Goal: Information Seeking & Learning: Compare options

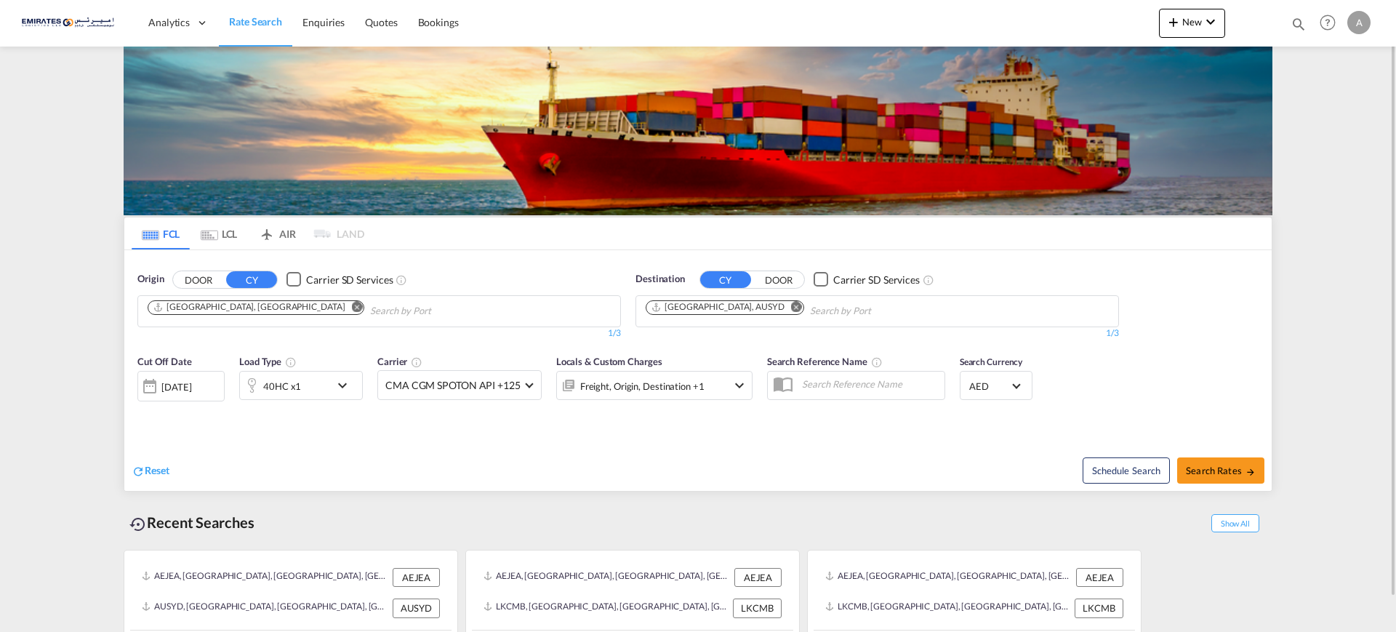
click at [791, 307] on md-icon "Remove" at bounding box center [796, 306] width 11 height 11
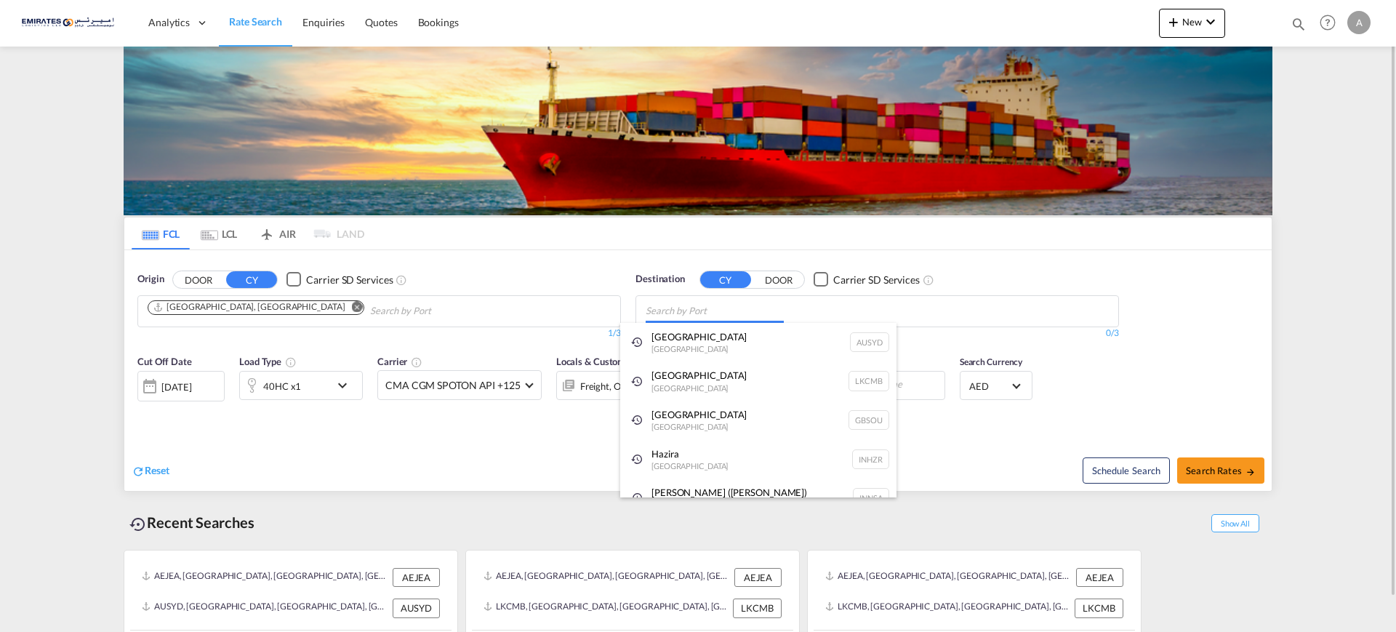
click at [724, 305] on body "Analytics Dashboard Rate Search Enquiries Quotes Bookings" at bounding box center [698, 316] width 1396 height 632
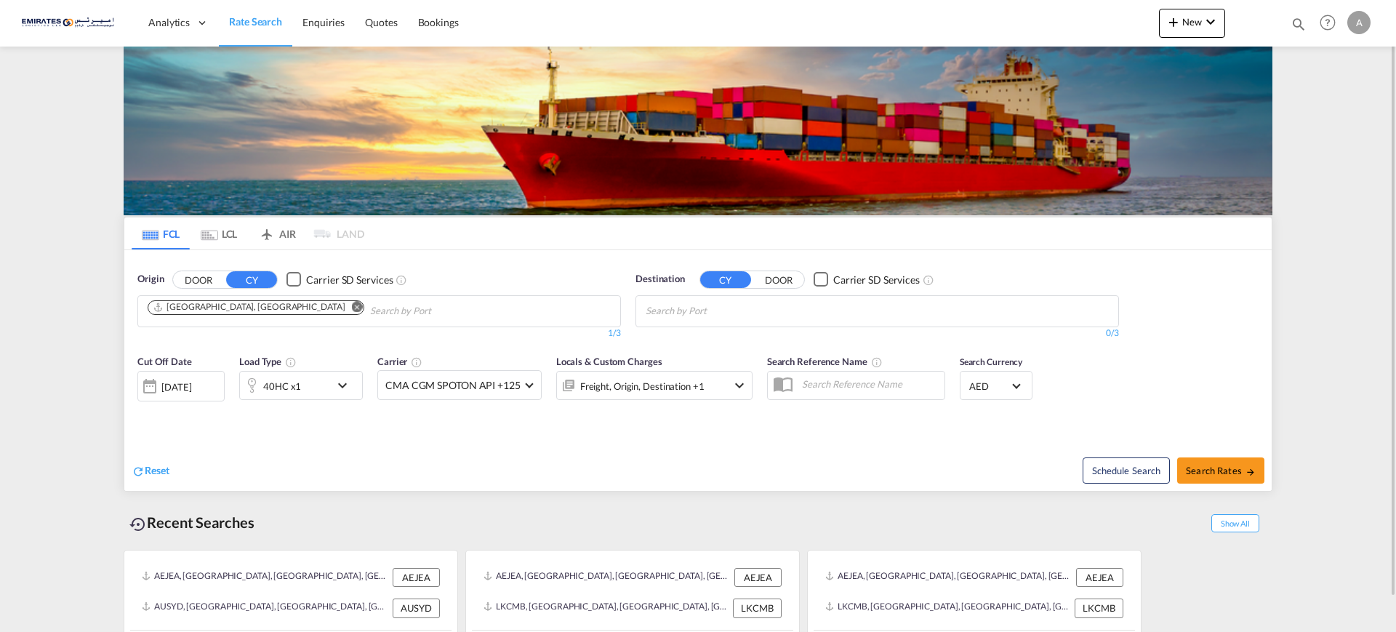
type input "d"
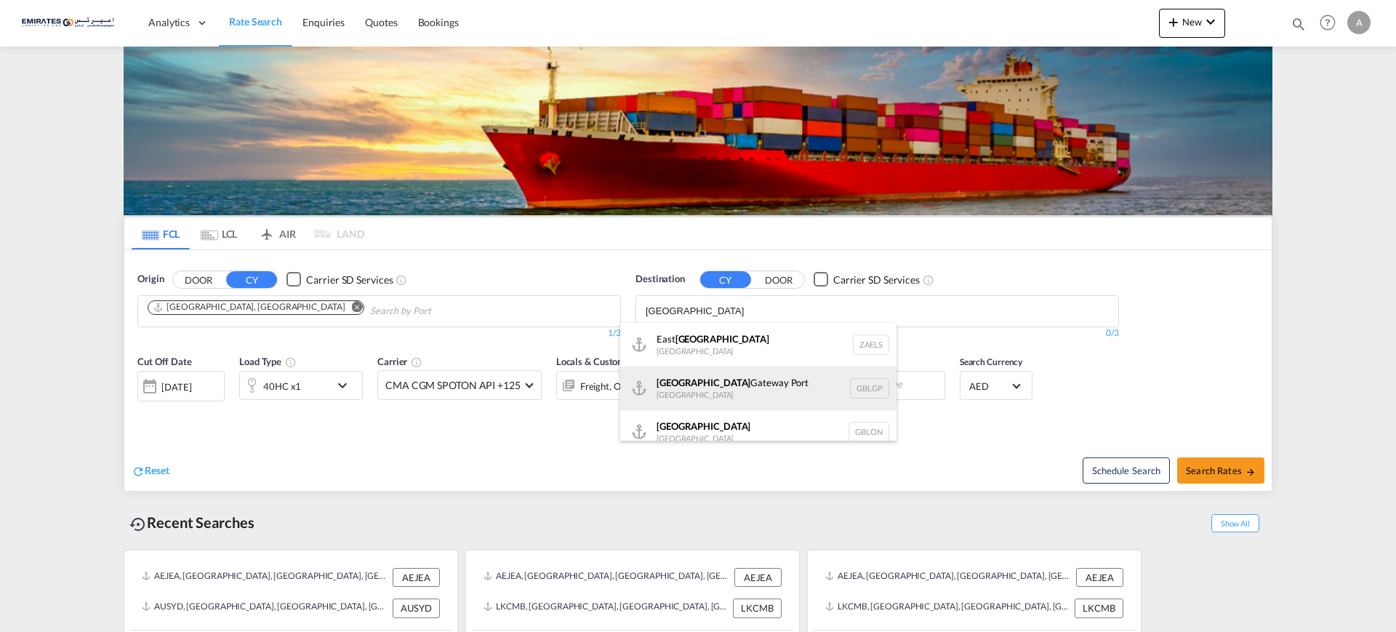
type input "[GEOGRAPHIC_DATA]"
click at [680, 392] on div "[GEOGRAPHIC_DATA] [GEOGRAPHIC_DATA] GBLGP" at bounding box center [758, 388] width 276 height 44
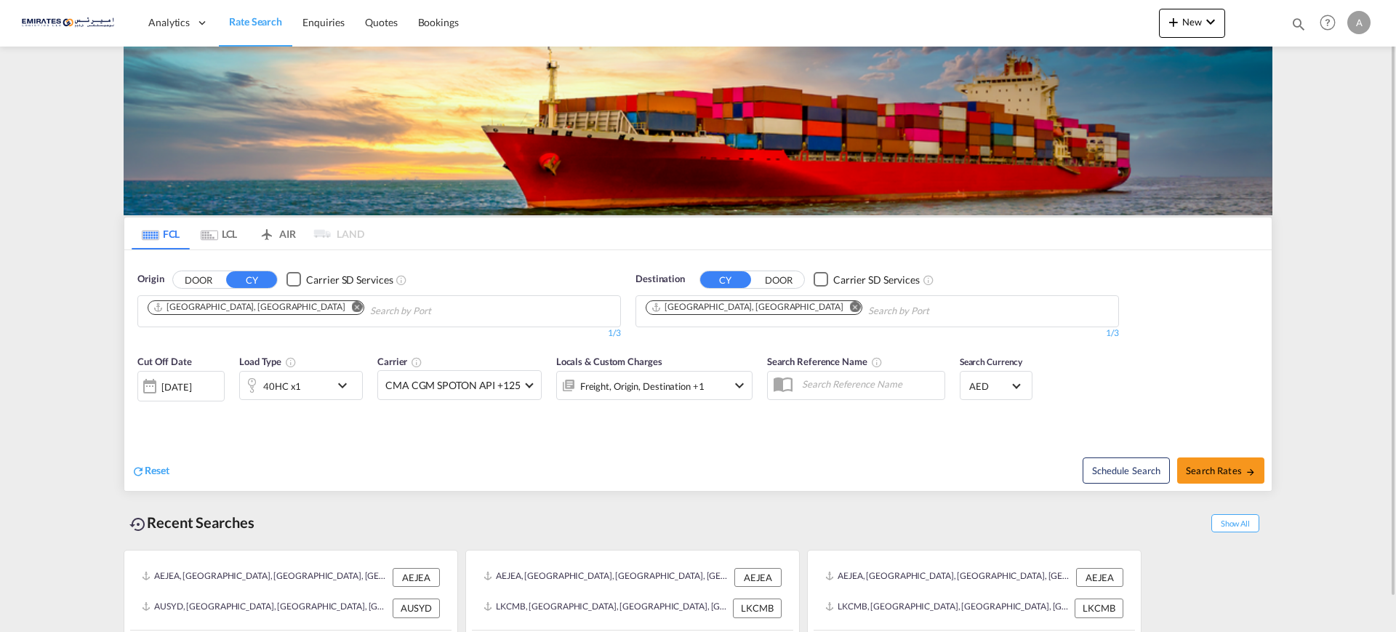
click at [191, 385] on div "[DATE]" at bounding box center [176, 386] width 30 height 13
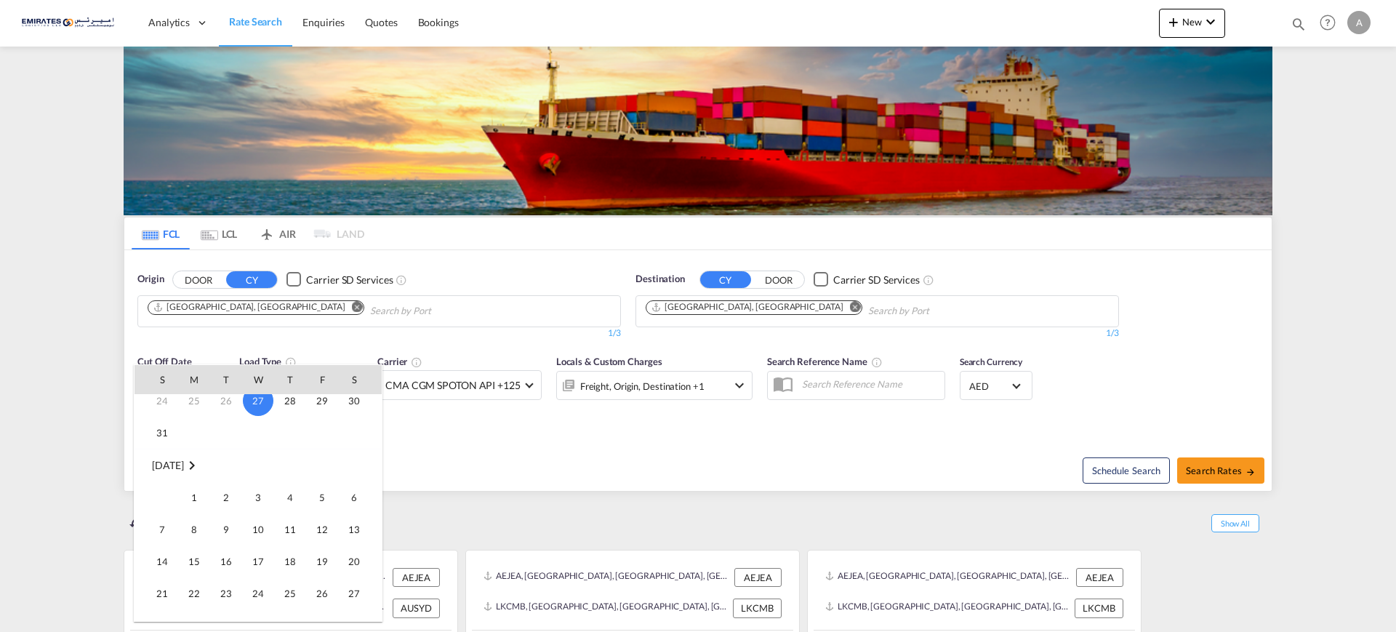
scroll to position [182, 0]
click at [192, 451] on span "1" at bounding box center [194, 453] width 29 height 29
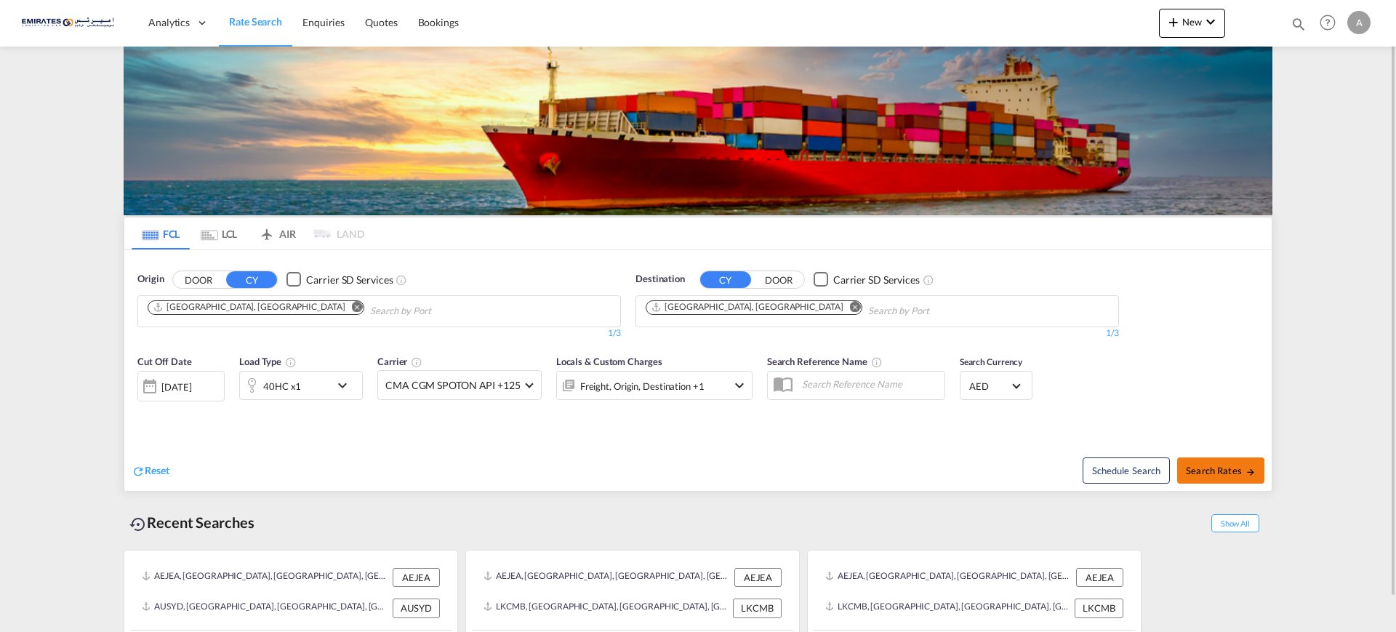
click at [1209, 470] on span "Search Rates" at bounding box center [1221, 470] width 70 height 12
type input "AEJEA to GBLGP / [DATE]"
